Goal: Information Seeking & Learning: Learn about a topic

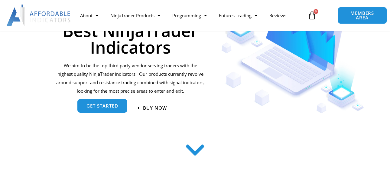
click at [112, 106] on span "get started" at bounding box center [102, 107] width 32 height 5
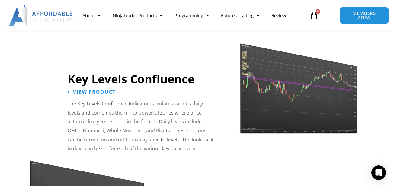
scroll to position [663, 0]
